Goal: Task Accomplishment & Management: Manage account settings

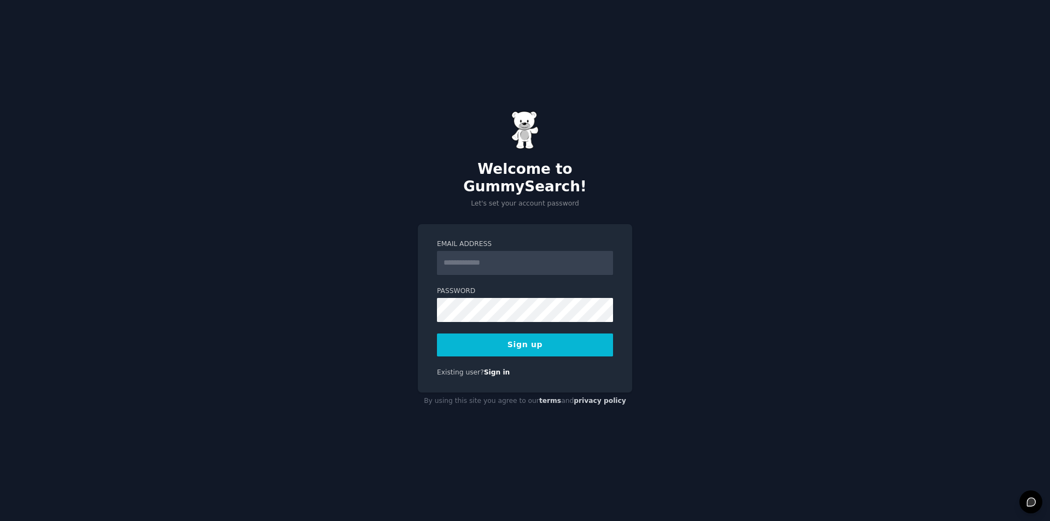
drag, startPoint x: 0, startPoint y: 0, endPoint x: 482, endPoint y: 256, distance: 546.1
click at [482, 256] on input "Email Address" at bounding box center [525, 263] width 176 height 24
click at [522, 255] on input "**********" at bounding box center [525, 263] width 176 height 24
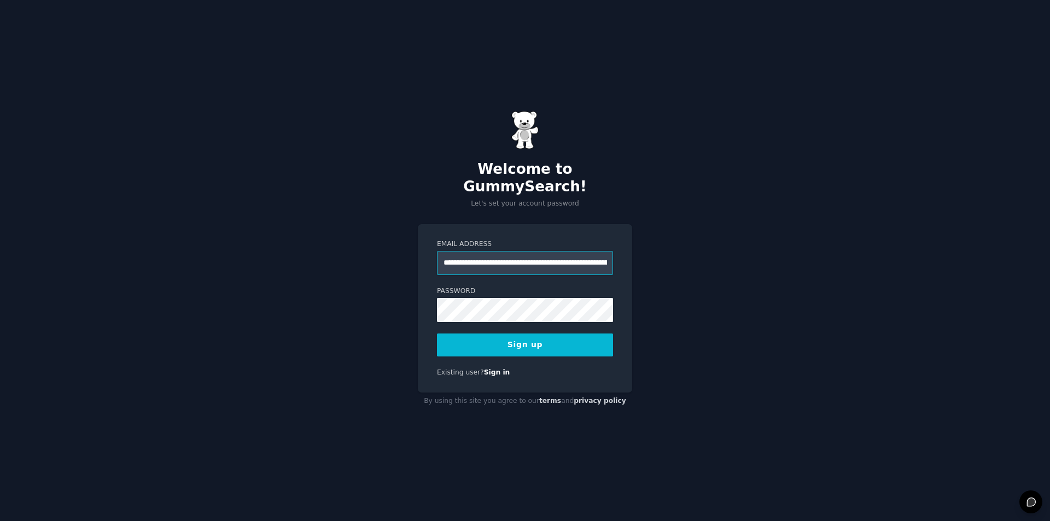
paste input "email"
type input "**********"
click at [491, 335] on button "Sign up" at bounding box center [525, 345] width 176 height 23
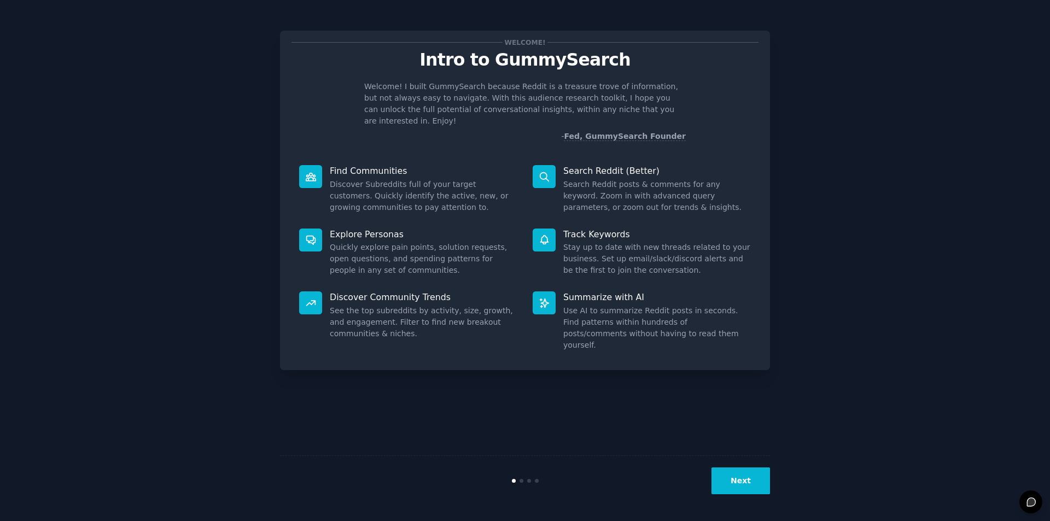
click at [730, 478] on button "Next" at bounding box center [741, 481] width 59 height 27
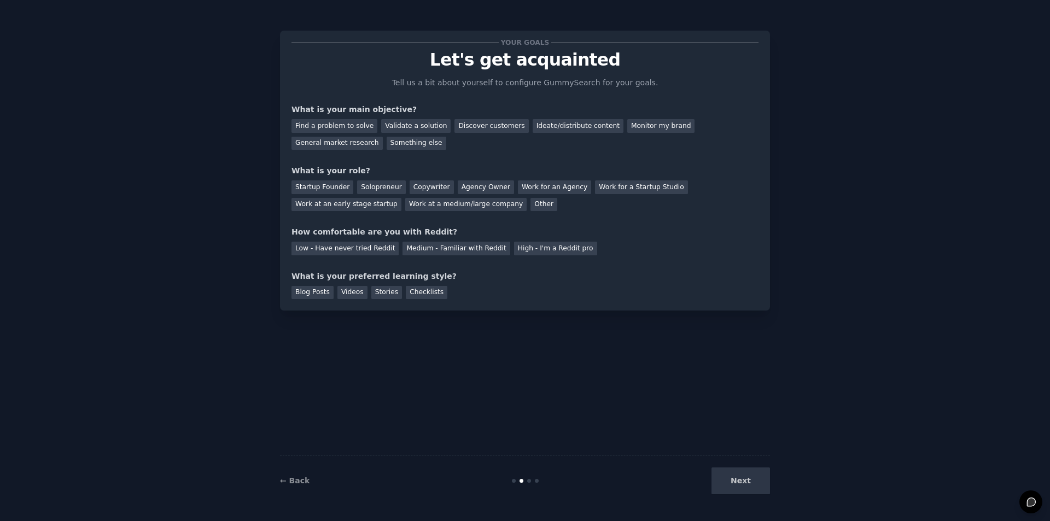
click at [730, 478] on div "Next" at bounding box center [689, 481] width 164 height 27
click at [740, 481] on div "Next" at bounding box center [689, 481] width 164 height 27
click at [417, 294] on div "Checklists" at bounding box center [427, 293] width 42 height 14
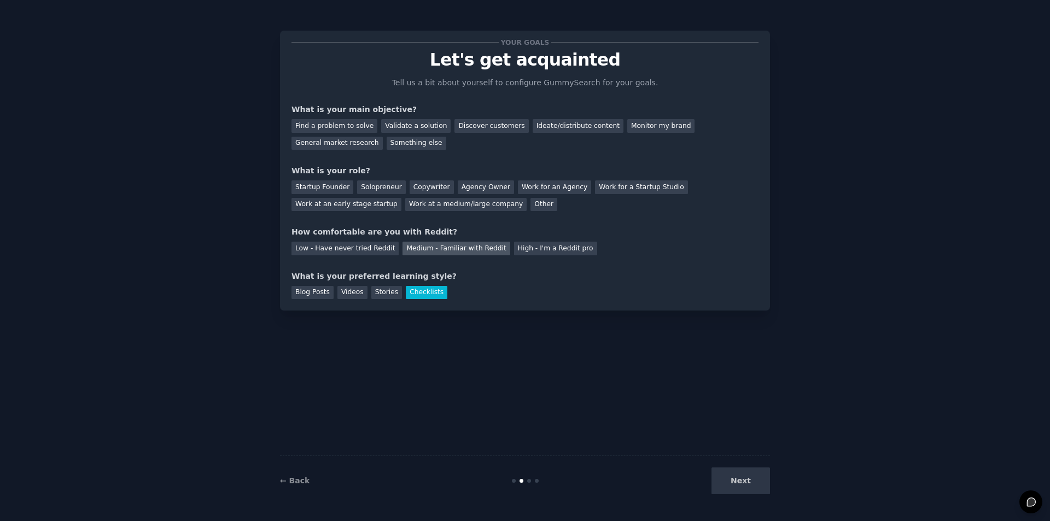
click at [419, 248] on div "Medium - Familiar with Reddit" at bounding box center [456, 249] width 107 height 14
click at [530, 201] on div "Other" at bounding box center [543, 205] width 27 height 14
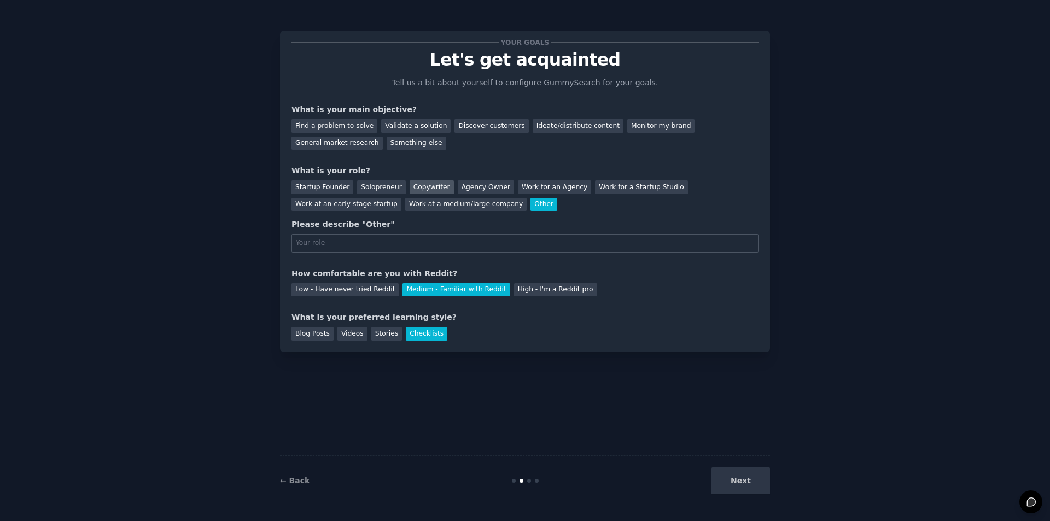
click at [414, 186] on div "Copywriter" at bounding box center [432, 187] width 44 height 14
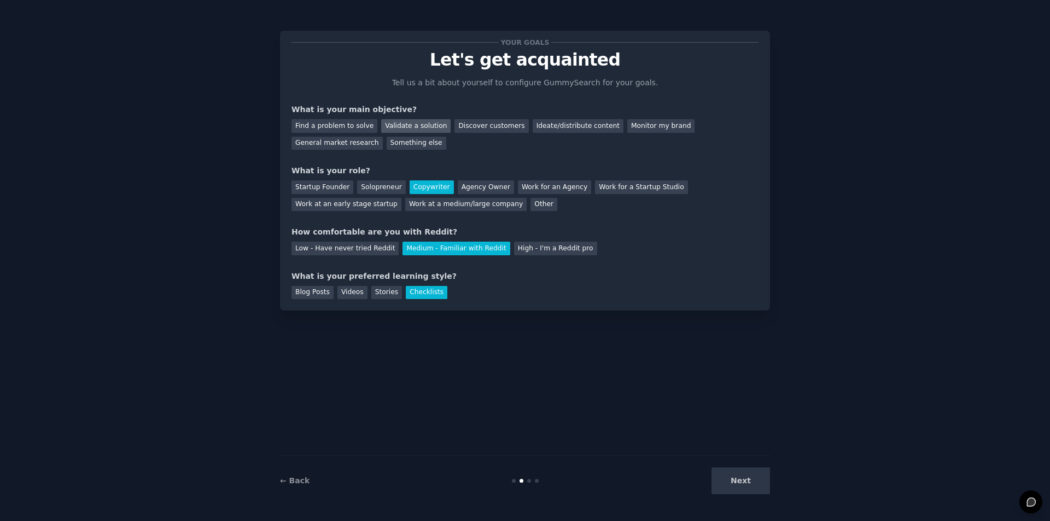
click at [410, 123] on div "Validate a solution" at bounding box center [415, 126] width 69 height 14
click at [738, 487] on button "Next" at bounding box center [741, 481] width 59 height 27
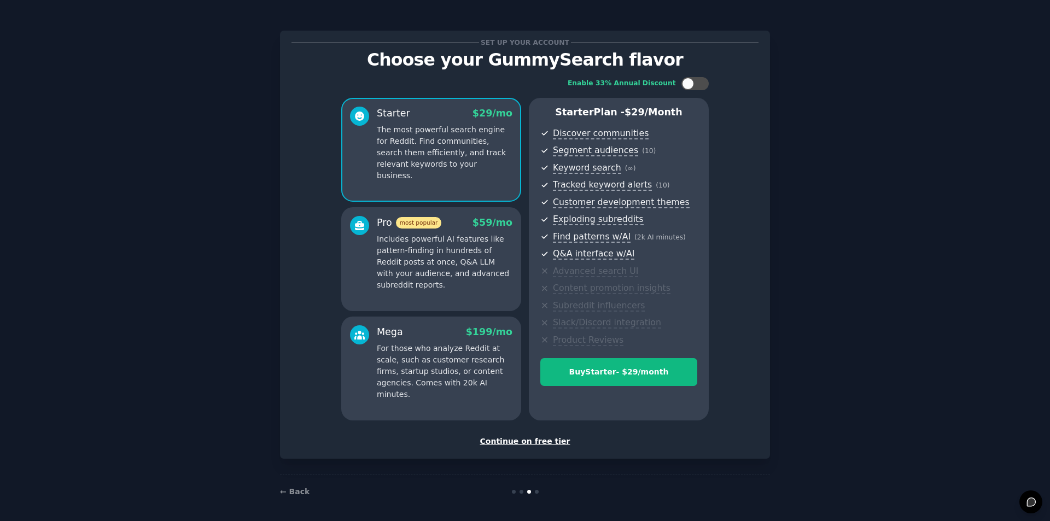
click at [530, 440] on div "Continue on free tier" at bounding box center [524, 441] width 467 height 11
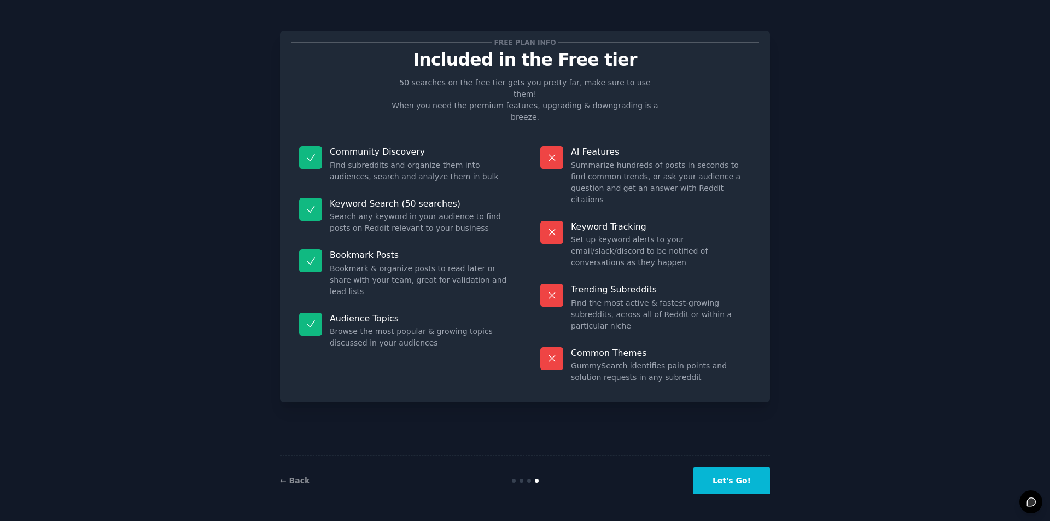
click at [730, 485] on button "Let's Go!" at bounding box center [731, 481] width 77 height 27
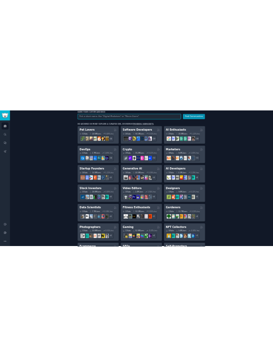
scroll to position [164, 0]
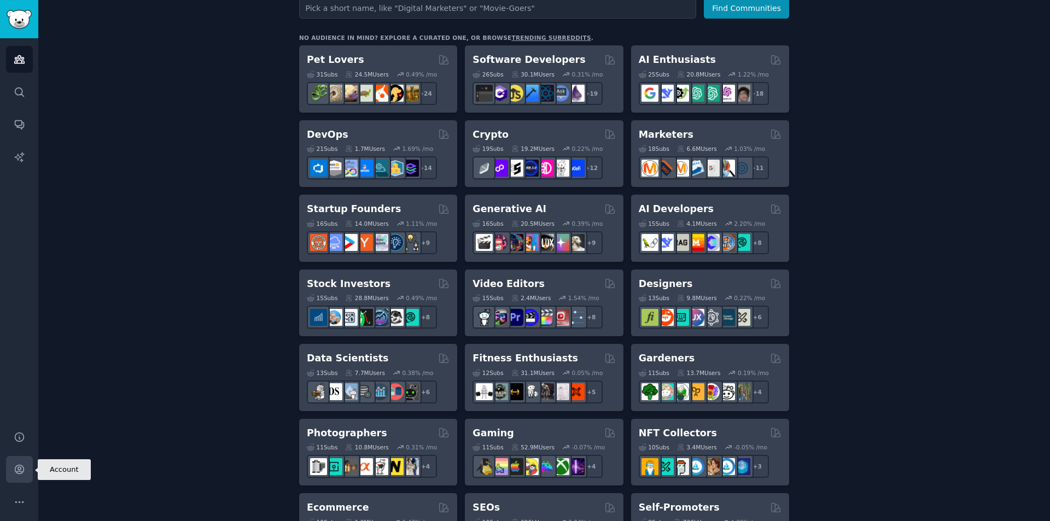
click at [17, 473] on icon "Sidebar" at bounding box center [19, 469] width 11 height 11
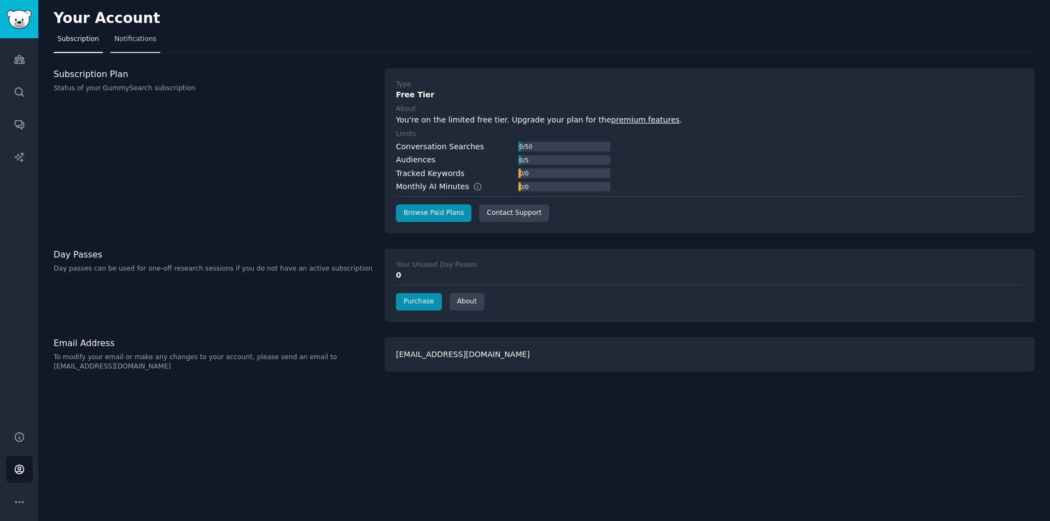
click at [125, 31] on link "Notifications" at bounding box center [135, 42] width 50 height 22
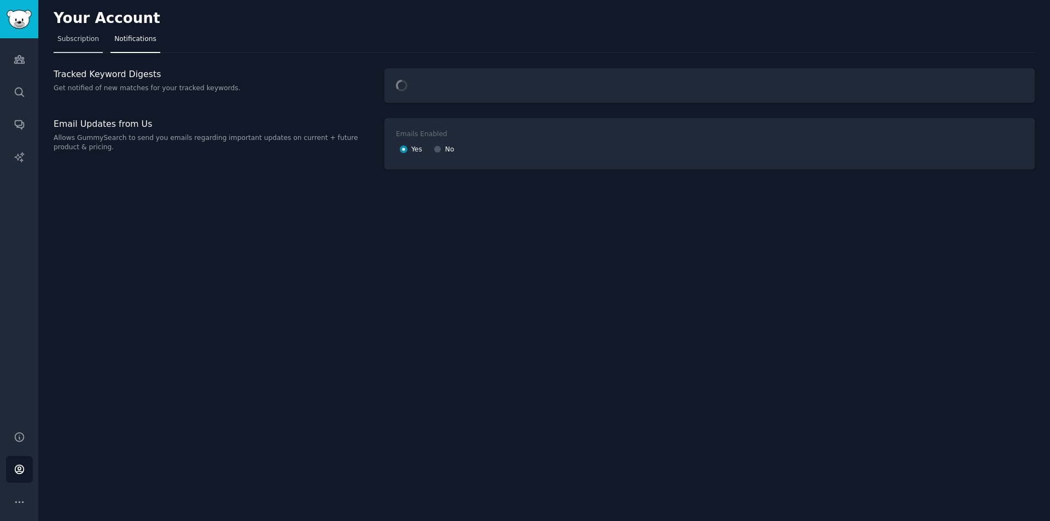
click at [86, 43] on span "Subscription" at bounding box center [78, 39] width 42 height 10
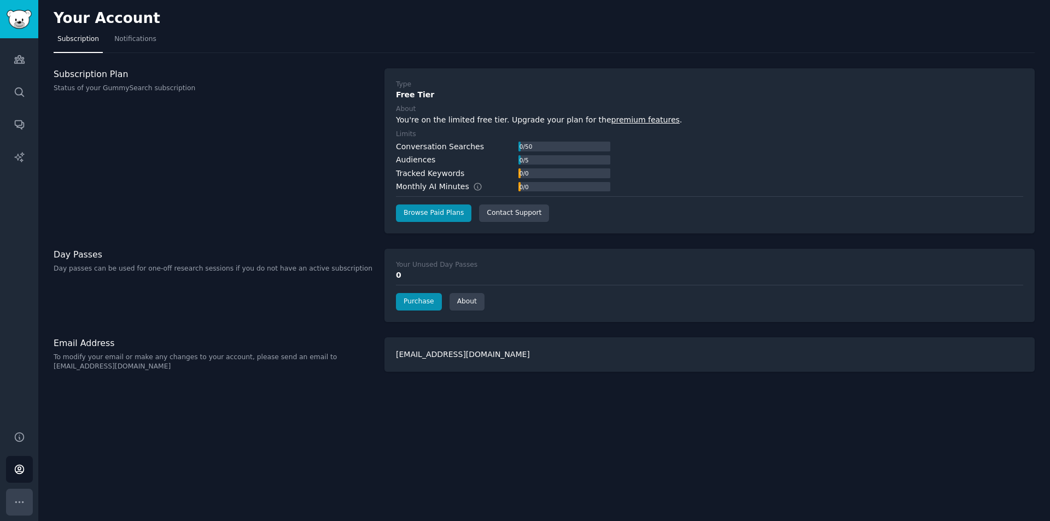
click at [26, 503] on button "More" at bounding box center [19, 502] width 27 height 27
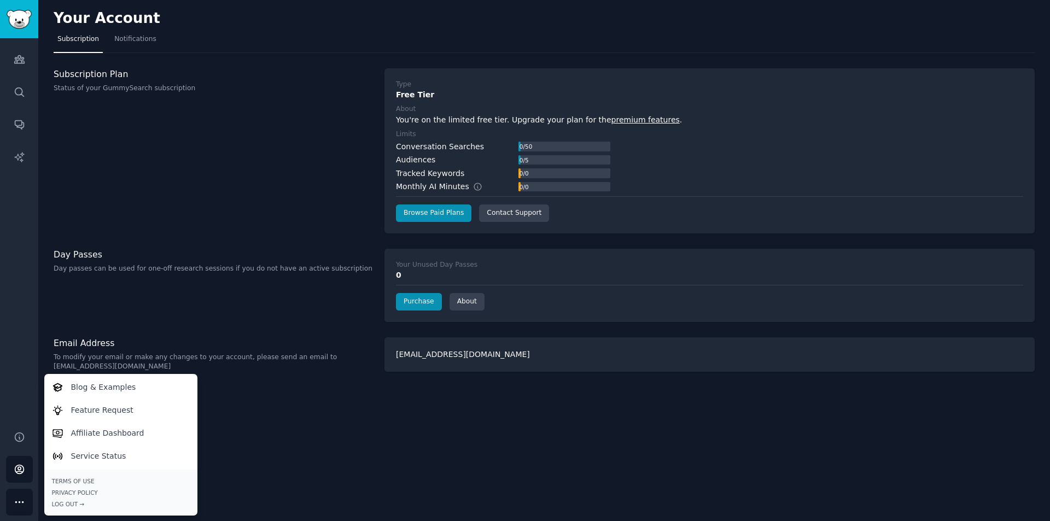
click at [368, 433] on div "Your Account Subscription Notifications Subscription Plan Status of your GummyS…" at bounding box center [544, 260] width 1012 height 521
